Goal: Task Accomplishment & Management: Use online tool/utility

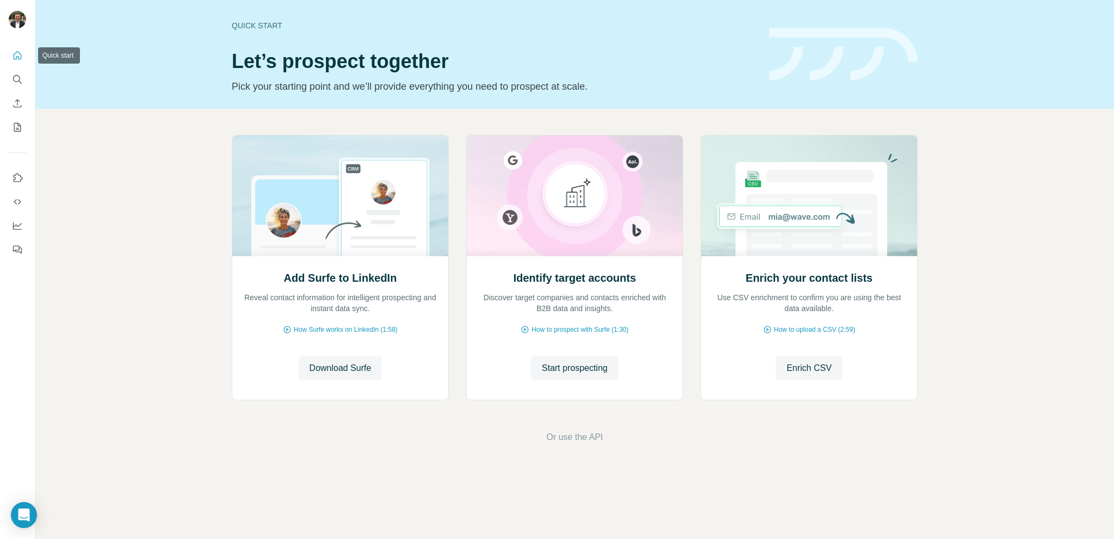
click at [22, 61] on button "Quick start" at bounding box center [17, 56] width 17 height 20
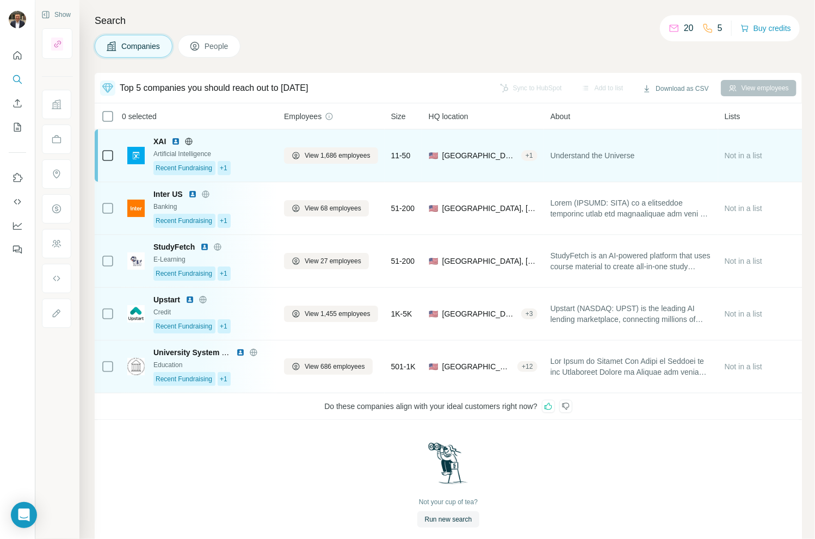
click at [248, 157] on div "Artificial Intelligence" at bounding box center [211, 154] width 117 height 10
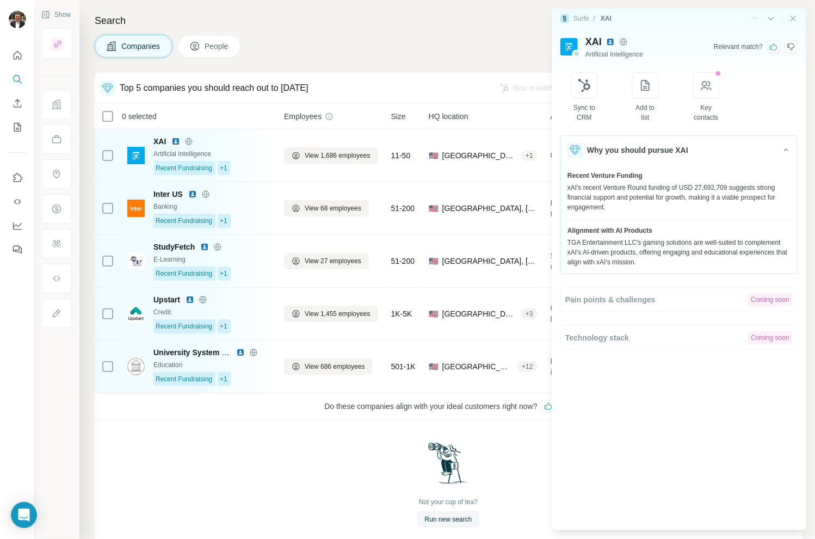
click at [789, 48] on icon at bounding box center [790, 46] width 9 height 9
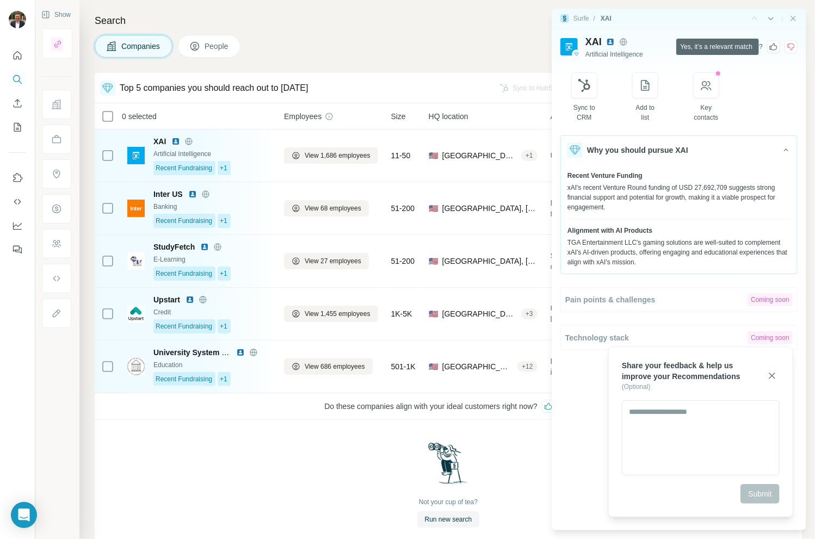
click at [775, 46] on icon at bounding box center [773, 46] width 9 height 9
click at [690, 438] on textarea at bounding box center [701, 437] width 158 height 75
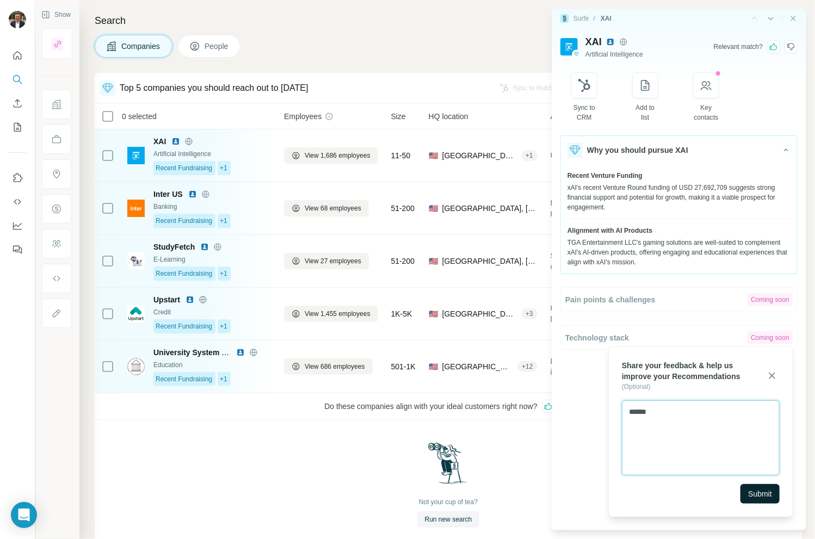
type textarea "******"
click at [754, 492] on span "Submit" at bounding box center [760, 493] width 24 height 11
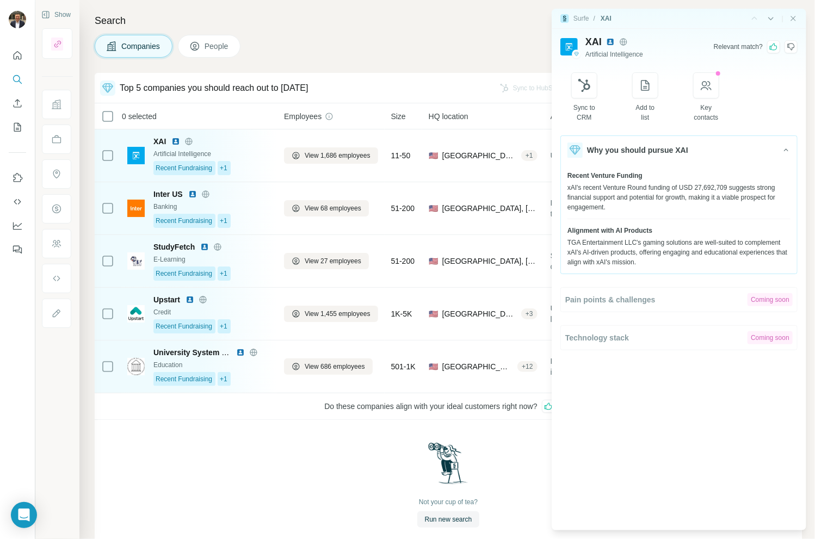
click at [771, 46] on icon at bounding box center [774, 47] width 8 height 7
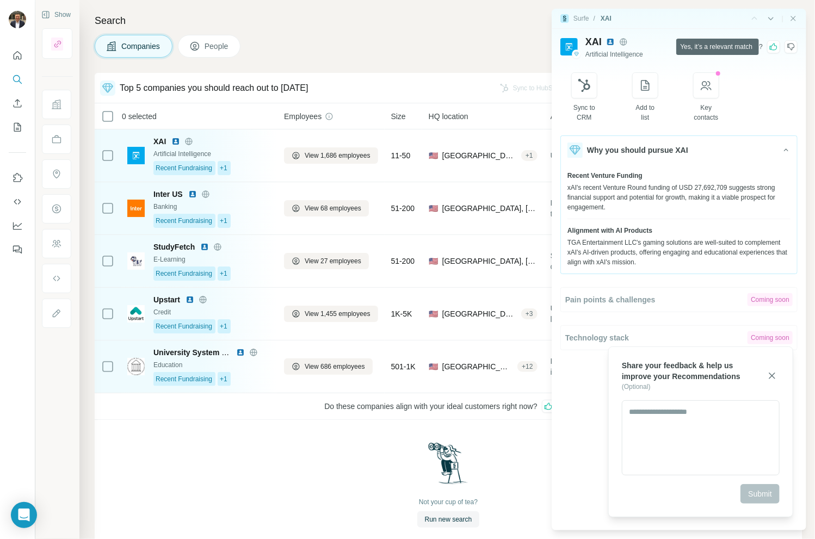
click at [771, 46] on icon at bounding box center [774, 47] width 8 height 7
click at [772, 374] on icon "button" at bounding box center [771, 375] width 11 height 11
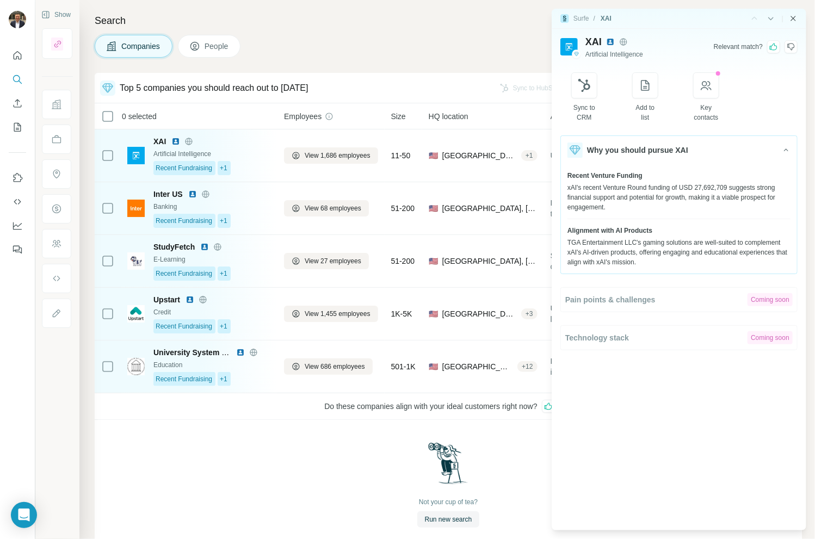
click at [791, 18] on icon "Close side panel" at bounding box center [793, 18] width 9 height 9
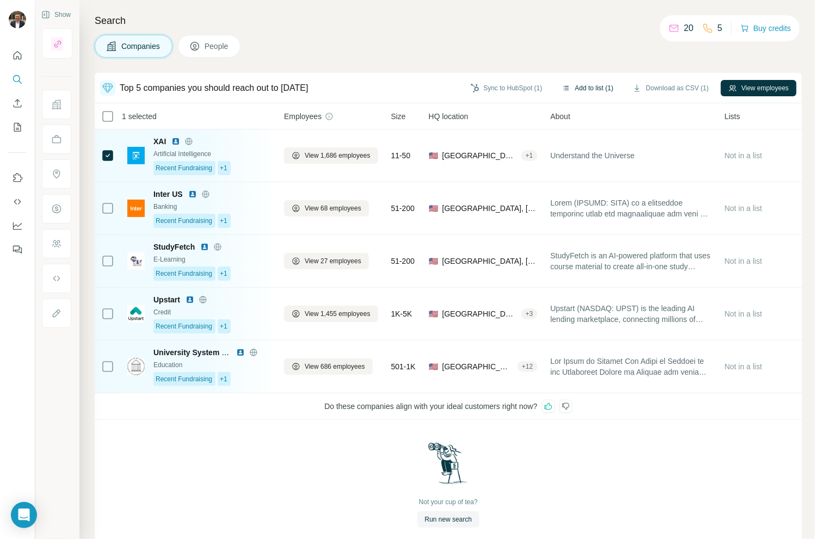
click at [583, 86] on button "Add to list (1)" at bounding box center [587, 88] width 67 height 16
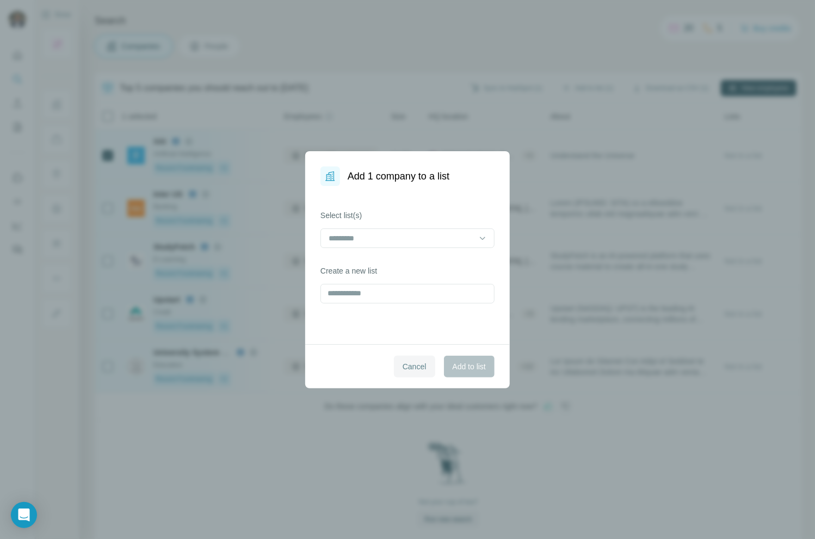
click at [411, 366] on span "Cancel" at bounding box center [414, 366] width 24 height 11
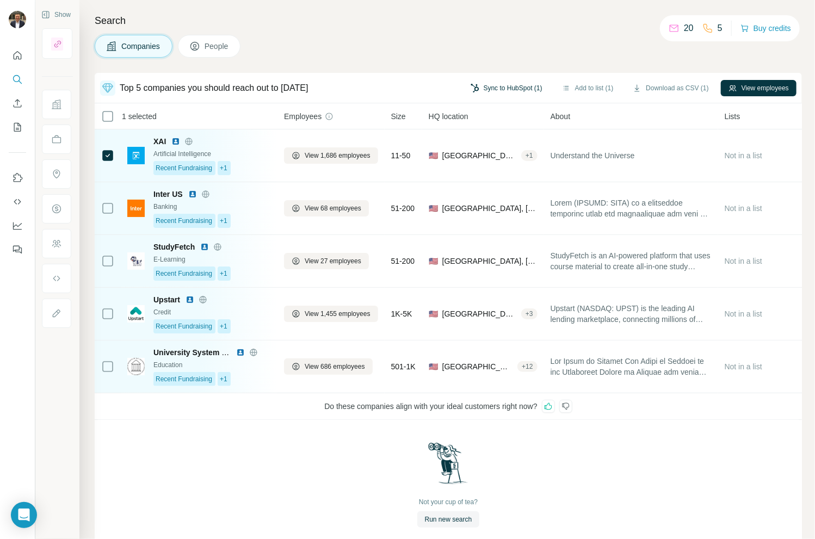
click at [492, 90] on button "Sync to HubSpot (1)" at bounding box center [506, 88] width 87 height 16
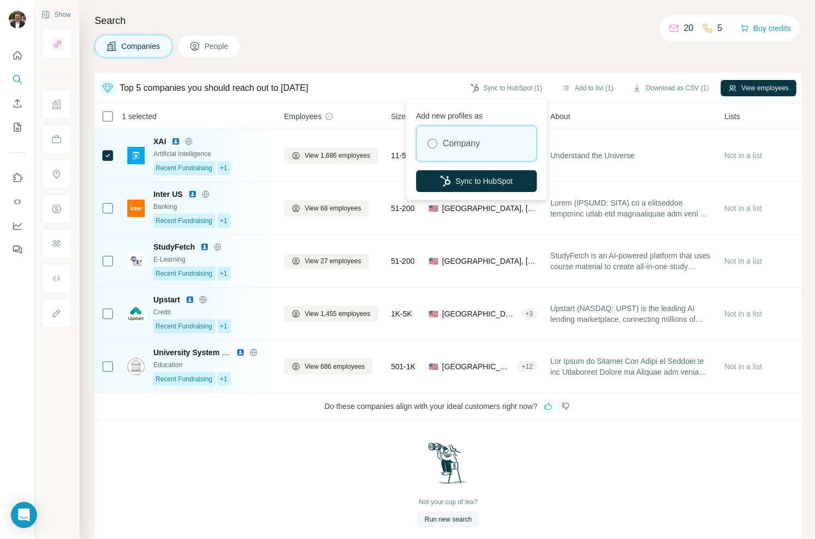
click at [401, 77] on div "Top 5 companies you should reach out to today Sync to HubSpot (1) Add to list (…" at bounding box center [448, 88] width 707 height 30
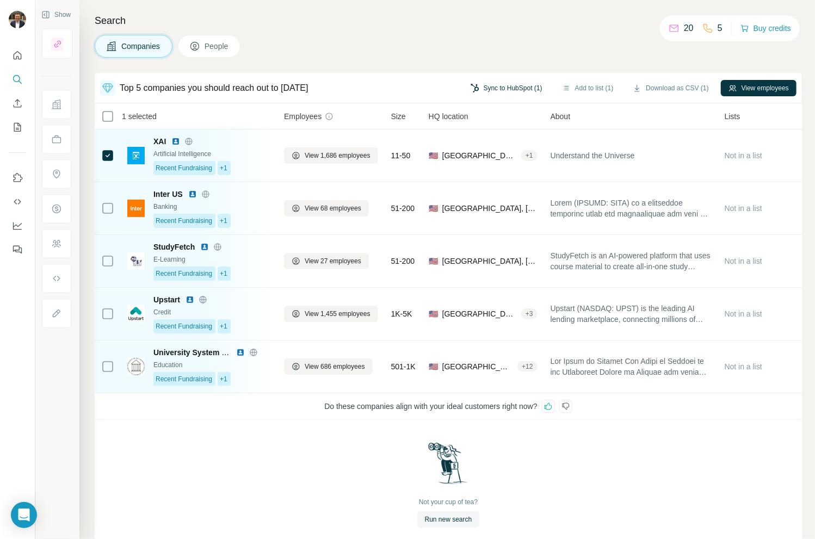
click at [495, 91] on button "Sync to HubSpot (1)" at bounding box center [506, 88] width 87 height 16
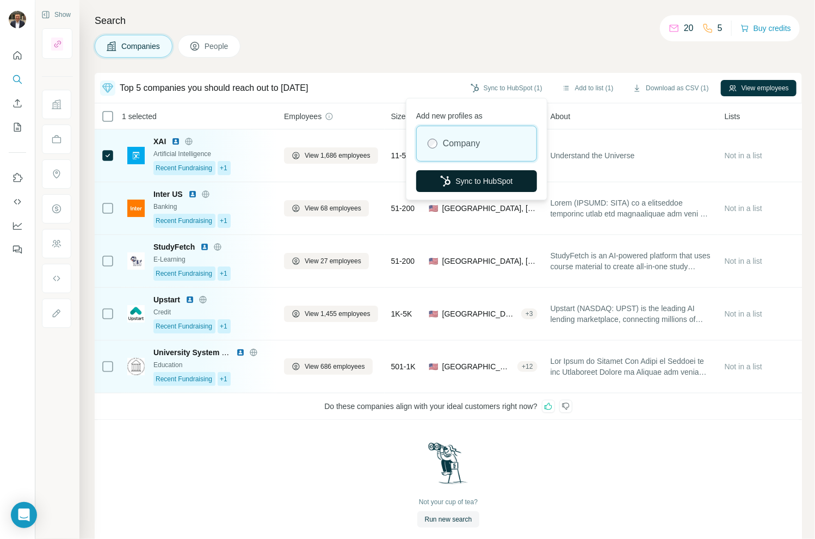
click at [481, 181] on button "Sync to HubSpot" at bounding box center [476, 181] width 121 height 22
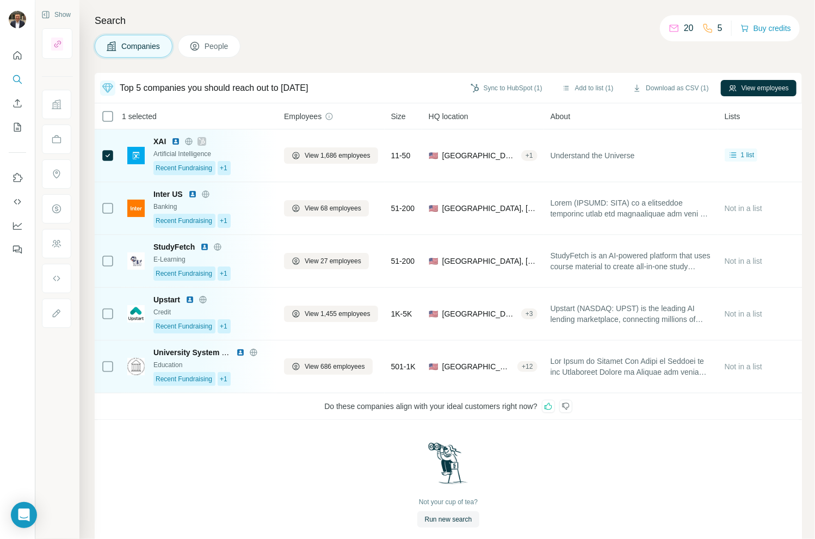
click at [178, 518] on button "Close" at bounding box center [179, 528] width 35 height 20
click at [664, 87] on button "Download as CSV (1)" at bounding box center [670, 88] width 91 height 16
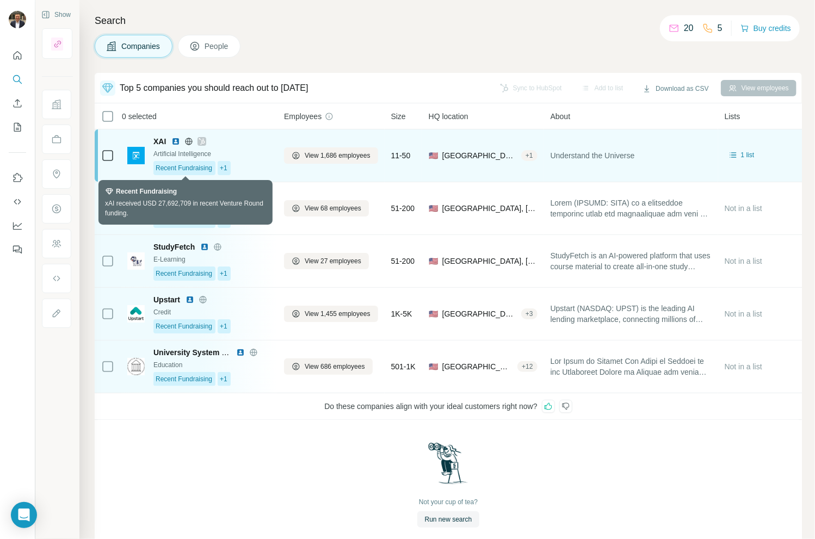
click at [181, 170] on span "Recent Fundraising" at bounding box center [184, 168] width 57 height 10
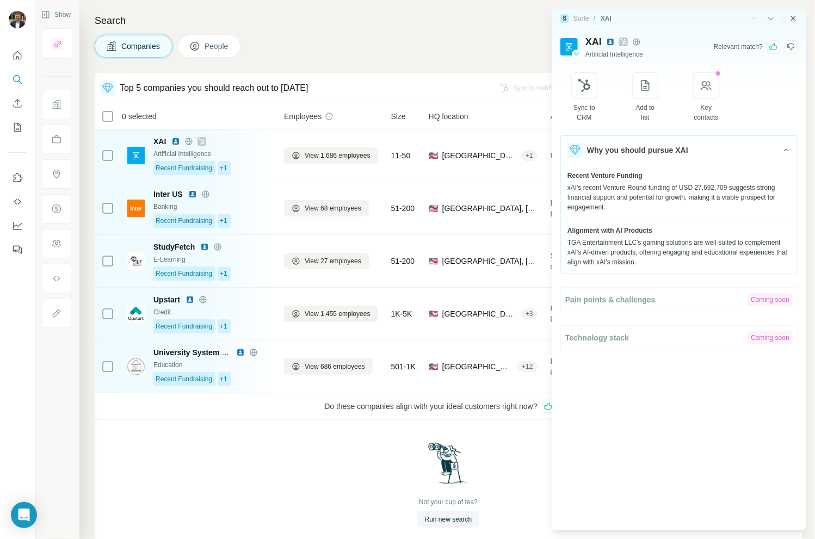
click at [791, 16] on icon "Close side panel" at bounding box center [793, 18] width 9 height 9
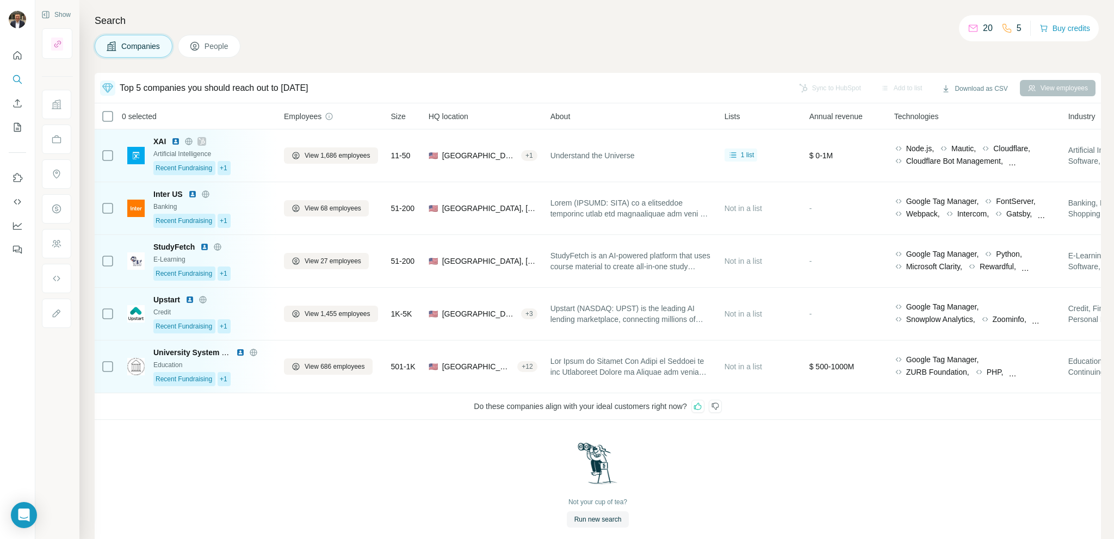
click at [337, 480] on div "Not your cup of tea? Run new search" at bounding box center [598, 484] width 1006 height 129
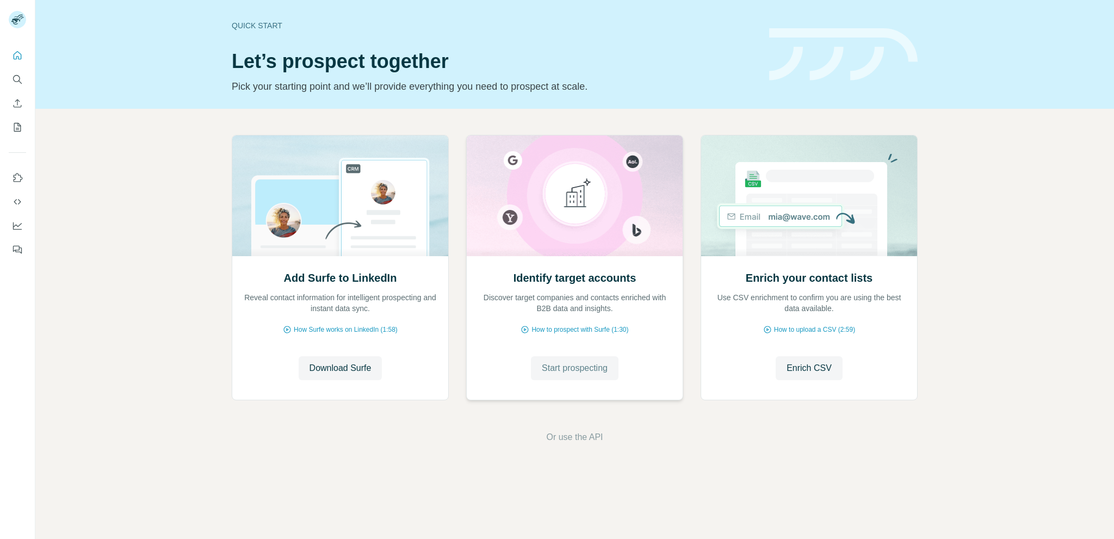
click at [577, 368] on span "Start prospecting" at bounding box center [575, 368] width 66 height 13
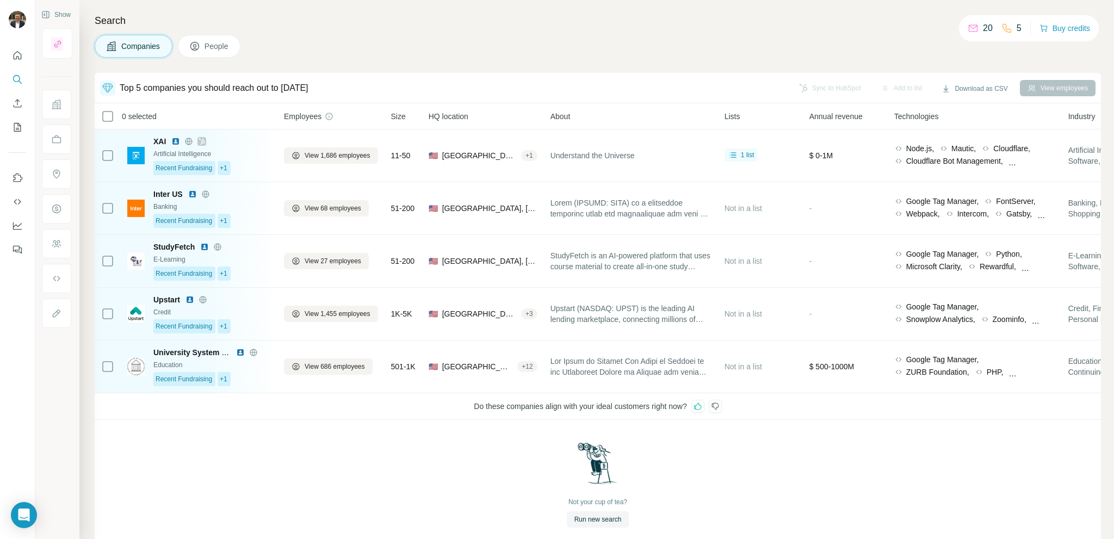
click at [702, 407] on icon at bounding box center [697, 406] width 9 height 9
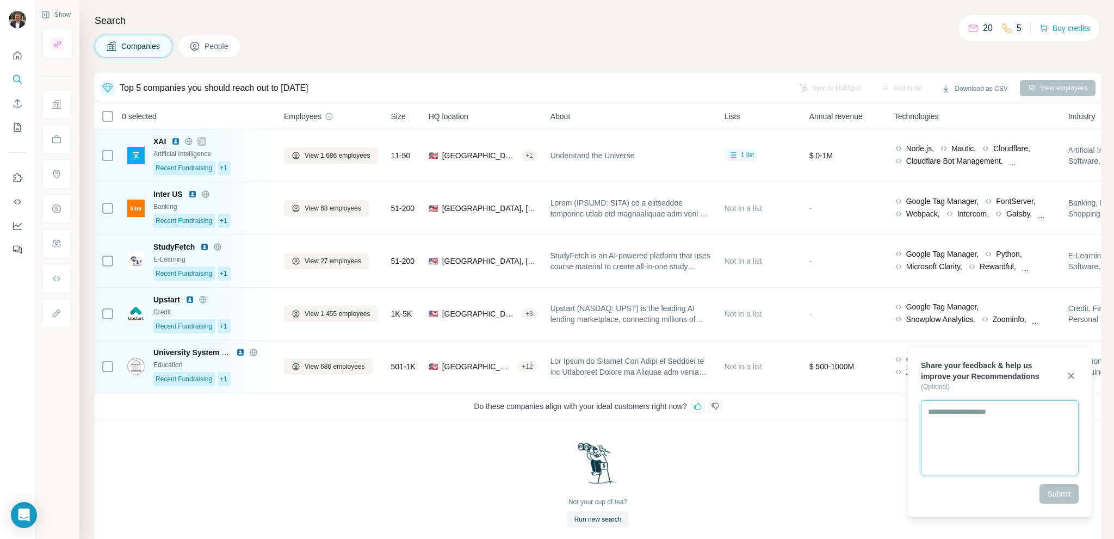
click at [955, 414] on textarea at bounding box center [1000, 437] width 158 height 75
click at [950, 405] on textarea at bounding box center [1000, 437] width 158 height 75
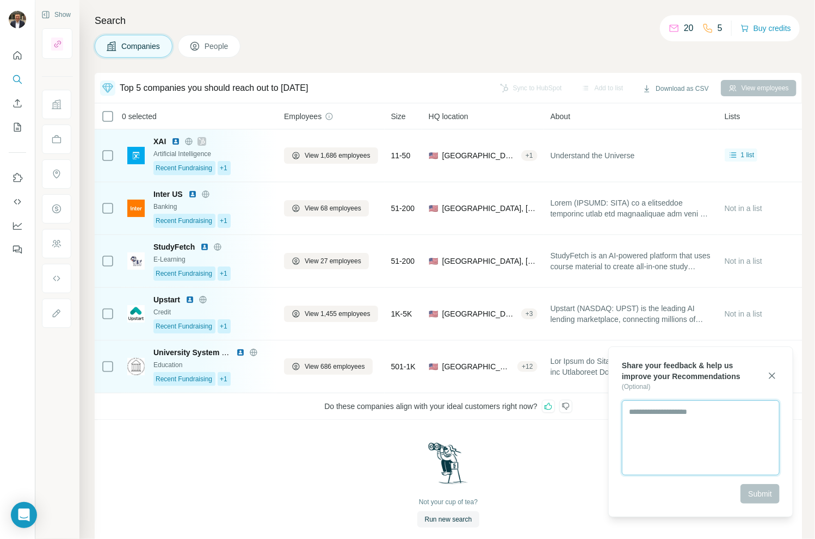
click at [683, 428] on textarea at bounding box center [701, 437] width 158 height 75
click at [670, 407] on textarea at bounding box center [701, 437] width 158 height 75
click at [653, 410] on textarea at bounding box center [701, 437] width 158 height 75
type textarea "****"
click at [753, 495] on span "Submit" at bounding box center [760, 493] width 24 height 11
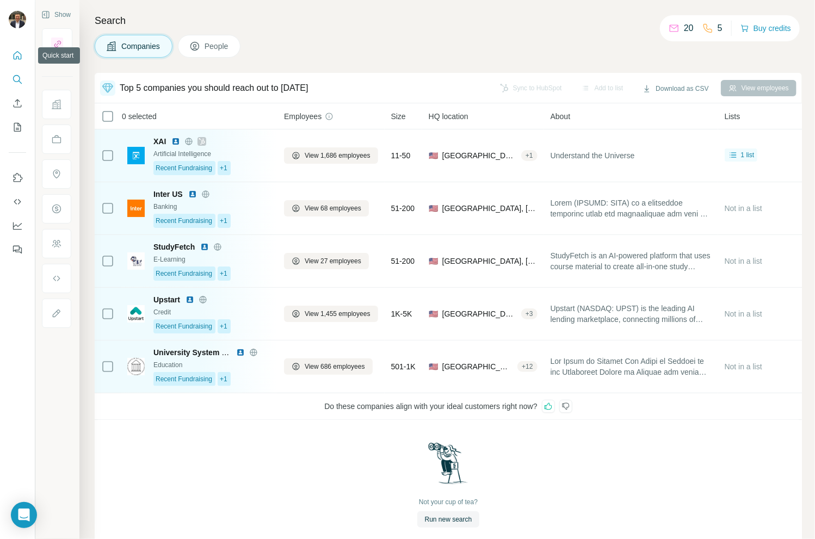
click at [15, 52] on icon "Quick start" at bounding box center [17, 55] width 11 height 11
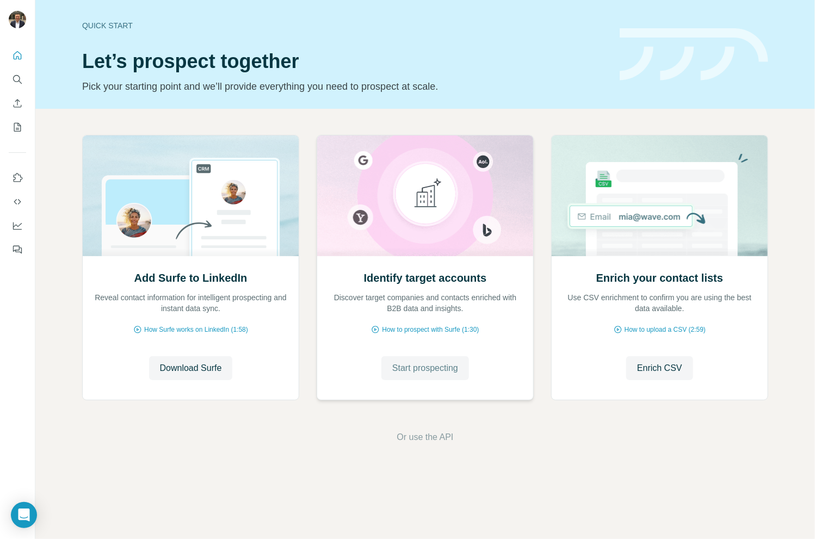
click at [454, 369] on span "Start prospecting" at bounding box center [425, 368] width 66 height 13
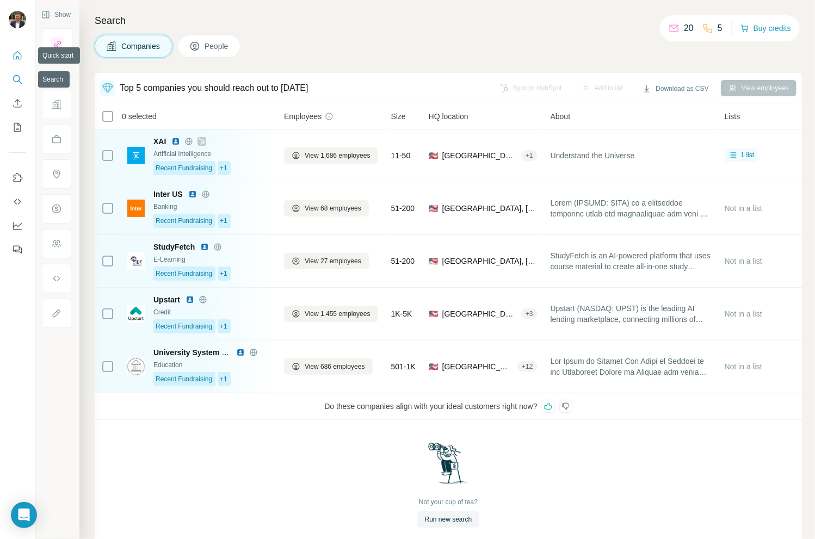
click at [18, 60] on icon "Quick start" at bounding box center [17, 55] width 11 height 11
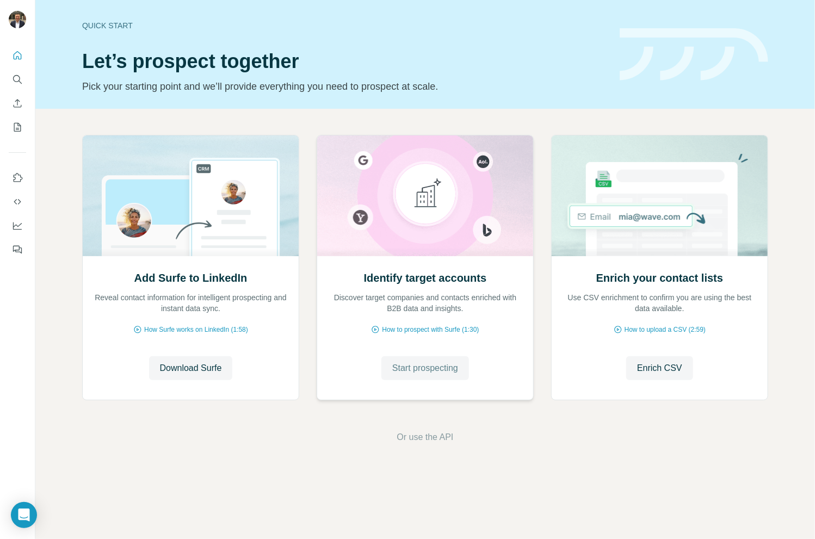
click at [412, 371] on span "Start prospecting" at bounding box center [425, 368] width 66 height 13
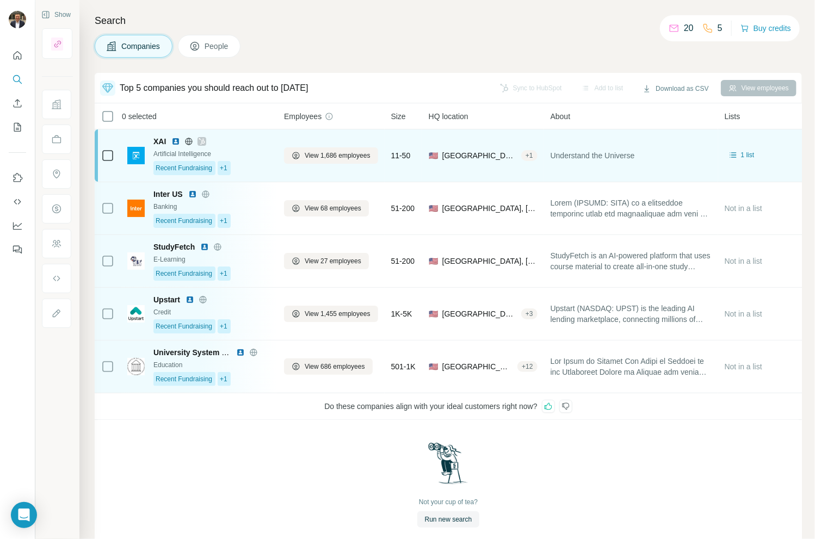
click at [263, 161] on div "Recent Fundraising +1" at bounding box center [211, 168] width 117 height 14
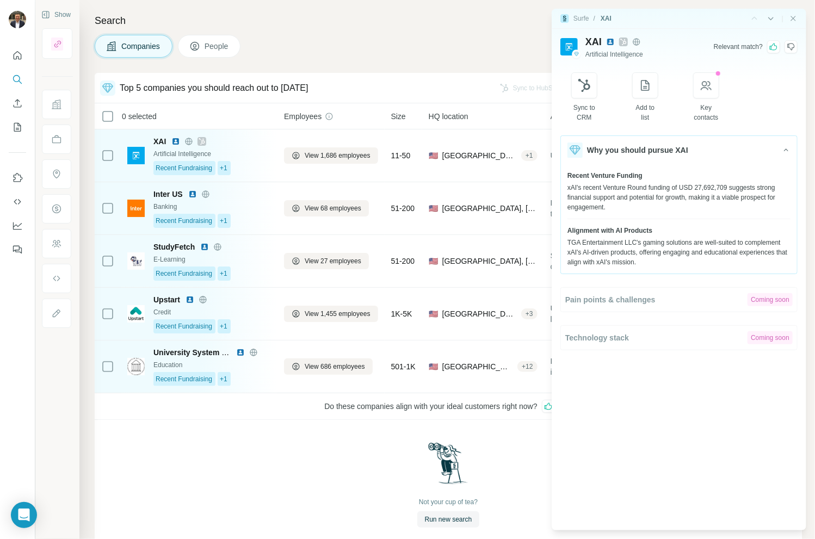
click at [298, 447] on div "Not your cup of tea? Run new search" at bounding box center [448, 484] width 707 height 129
click at [794, 17] on icon "Close side panel" at bounding box center [793, 18] width 5 height 5
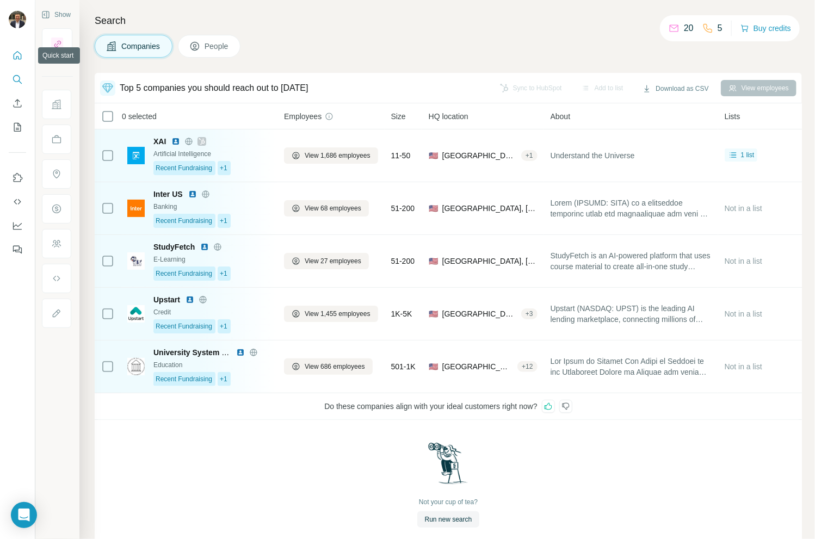
click at [13, 53] on icon "Quick start" at bounding box center [17, 55] width 11 height 11
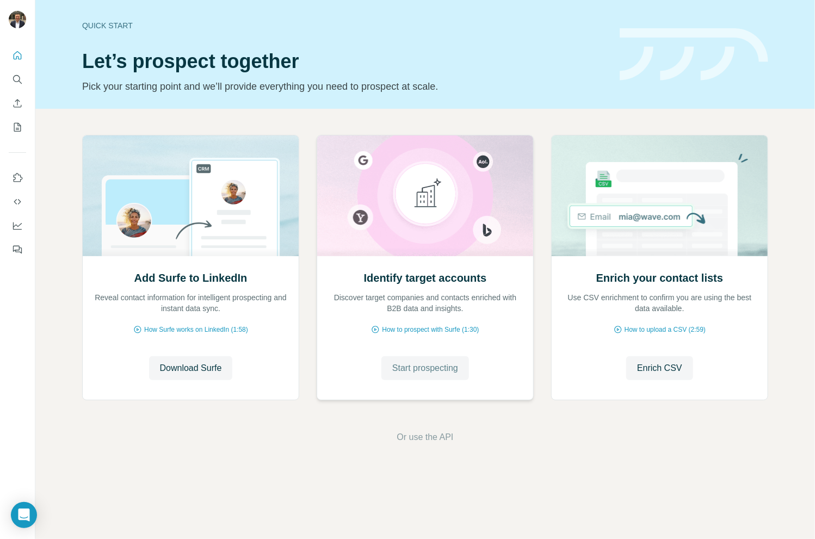
click at [435, 369] on span "Start prospecting" at bounding box center [425, 368] width 66 height 13
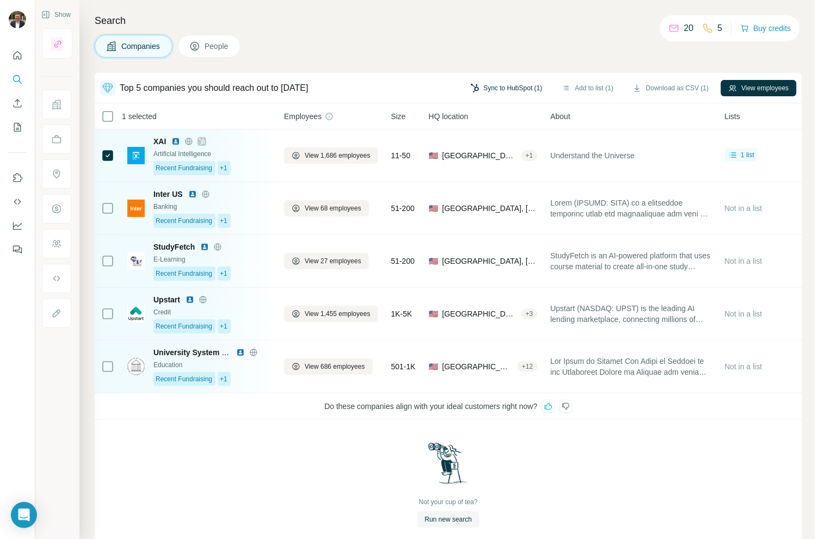
click at [488, 89] on button "Sync to HubSpot (1)" at bounding box center [506, 88] width 87 height 16
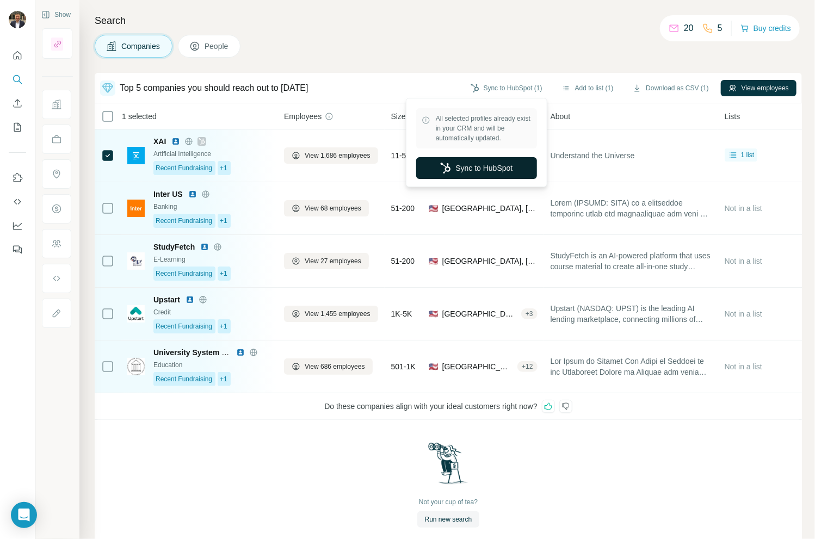
click at [483, 171] on button "Sync to HubSpot" at bounding box center [476, 168] width 121 height 22
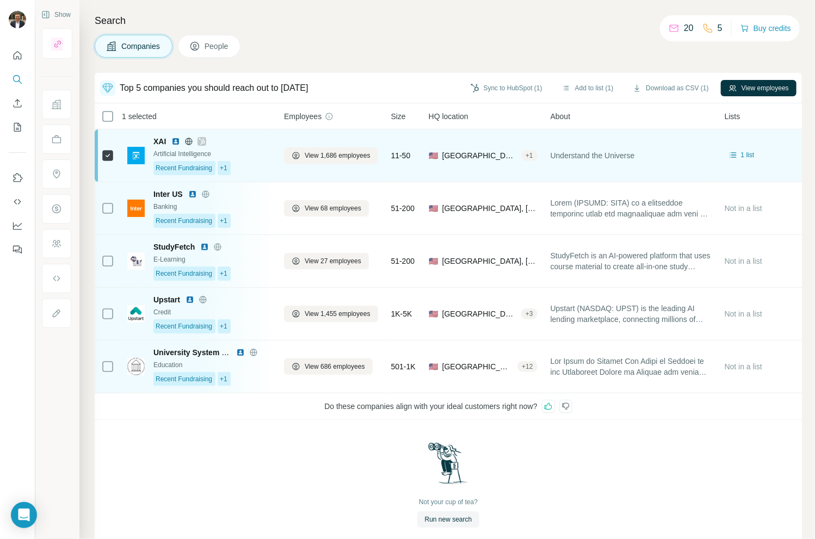
click at [669, 160] on div "Understand the Universe" at bounding box center [630, 155] width 161 height 39
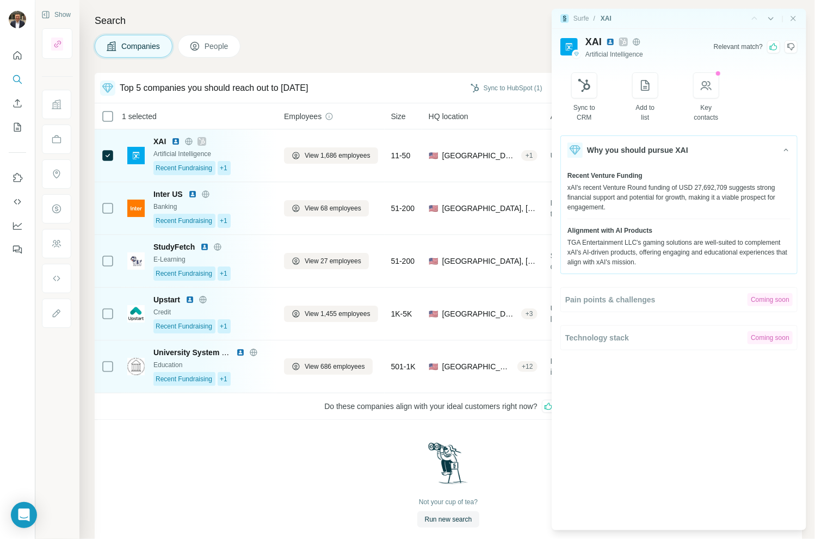
click at [773, 47] on icon at bounding box center [773, 46] width 9 height 9
